Goal: Task Accomplishment & Management: Use online tool/utility

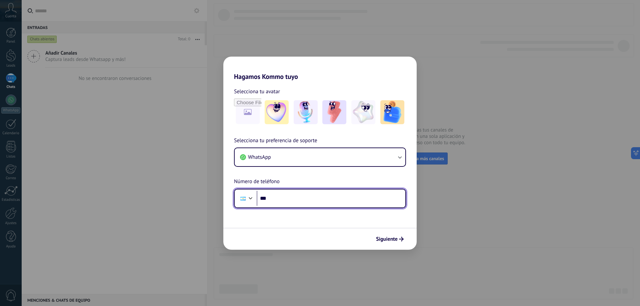
click at [290, 196] on input "***" at bounding box center [331, 198] width 149 height 15
type input "**********"
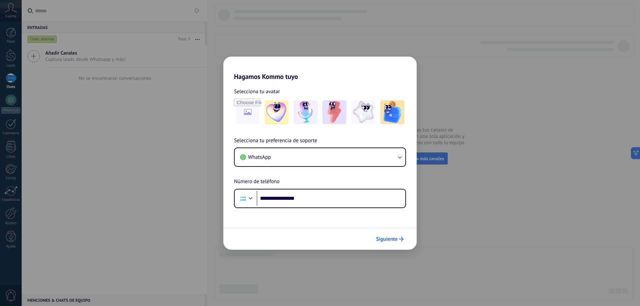
click at [389, 241] on span "Siguiente" at bounding box center [387, 239] width 22 height 5
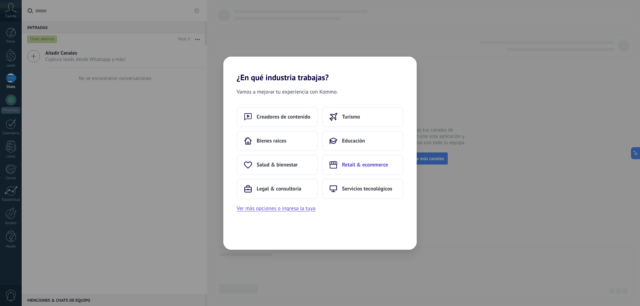
click at [373, 160] on button "Retail & ecommerce" at bounding box center [362, 165] width 81 height 20
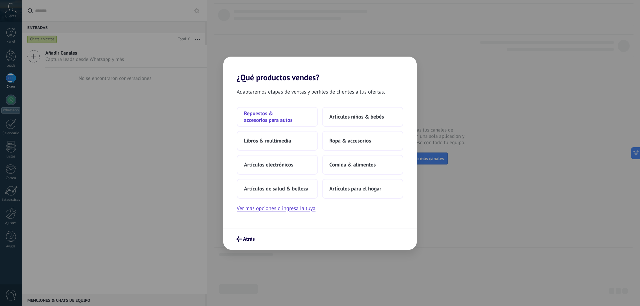
click at [261, 112] on span "Repuestos & accesorios para autos" at bounding box center [277, 116] width 67 height 13
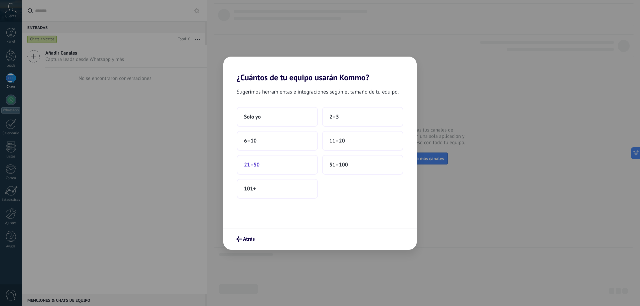
click at [256, 164] on span "21–50" at bounding box center [252, 165] width 16 height 7
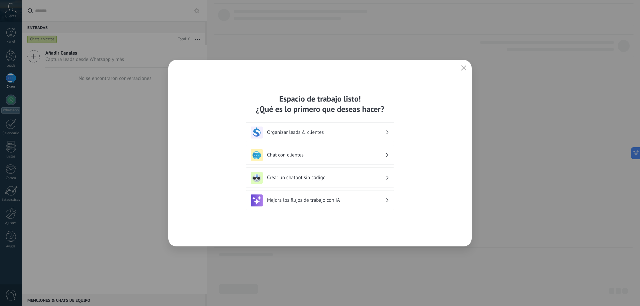
click at [317, 132] on h3 "Organizar leads & clientes" at bounding box center [326, 132] width 118 height 6
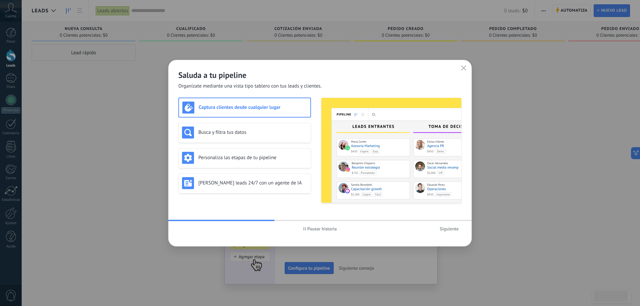
click at [447, 229] on span "Siguiente" at bounding box center [448, 229] width 19 height 5
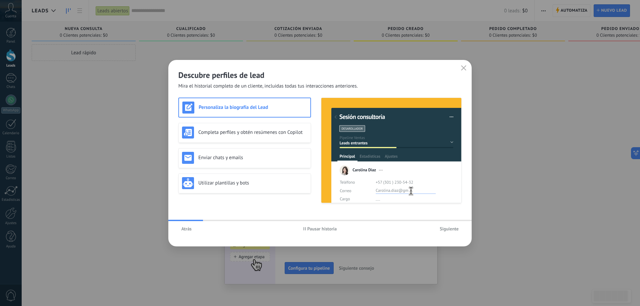
click at [446, 230] on span "Siguiente" at bounding box center [448, 229] width 19 height 5
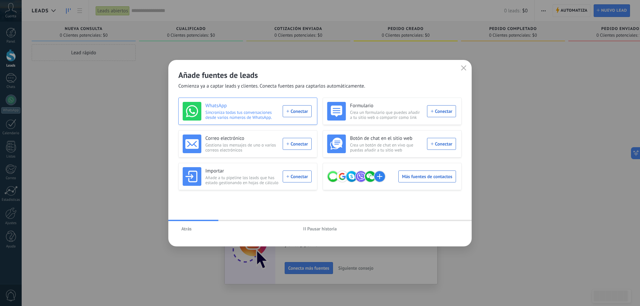
click at [295, 109] on div "WhatsApp Sincroniza todas tus conversaciones desde varios números de WhatsApp. …" at bounding box center [247, 111] width 129 height 19
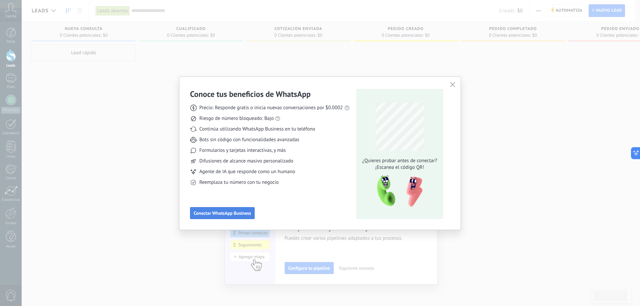
click at [221, 213] on span "Conectar WhatsApp Business" at bounding box center [222, 213] width 57 height 5
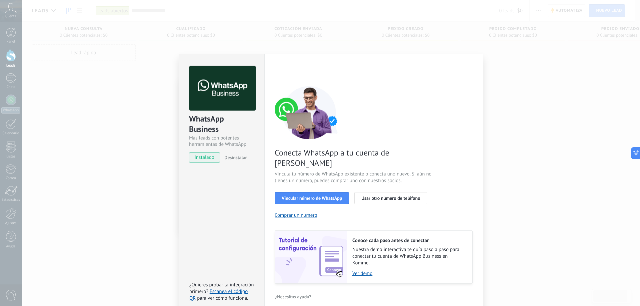
click at [203, 159] on span "instalado" at bounding box center [204, 158] width 30 height 10
click at [322, 196] on span "Vincular número de WhatsApp" at bounding box center [312, 198] width 60 height 5
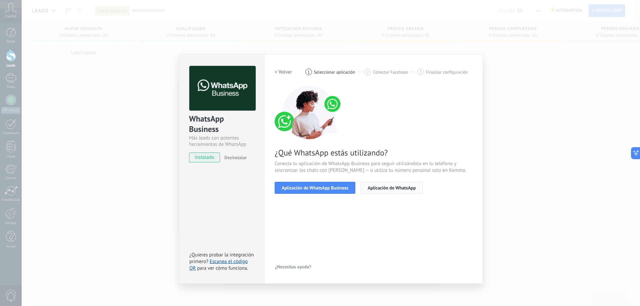
click at [390, 188] on span "Aplicación de WhatsApp" at bounding box center [392, 188] width 48 height 5
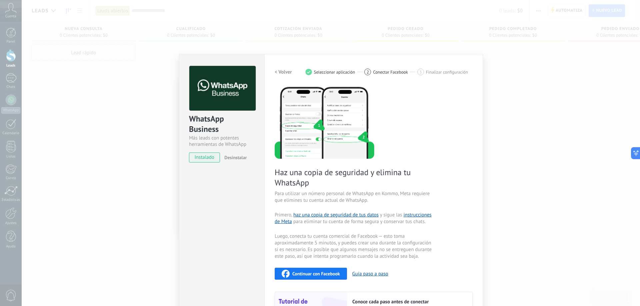
scroll to position [69, 0]
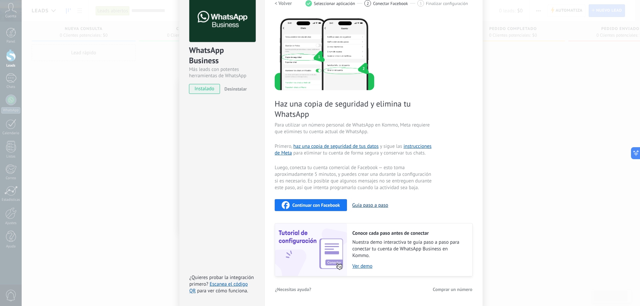
click at [365, 208] on button "Guía paso a paso" at bounding box center [370, 205] width 36 height 6
